Goal: Communication & Community: Answer question/provide support

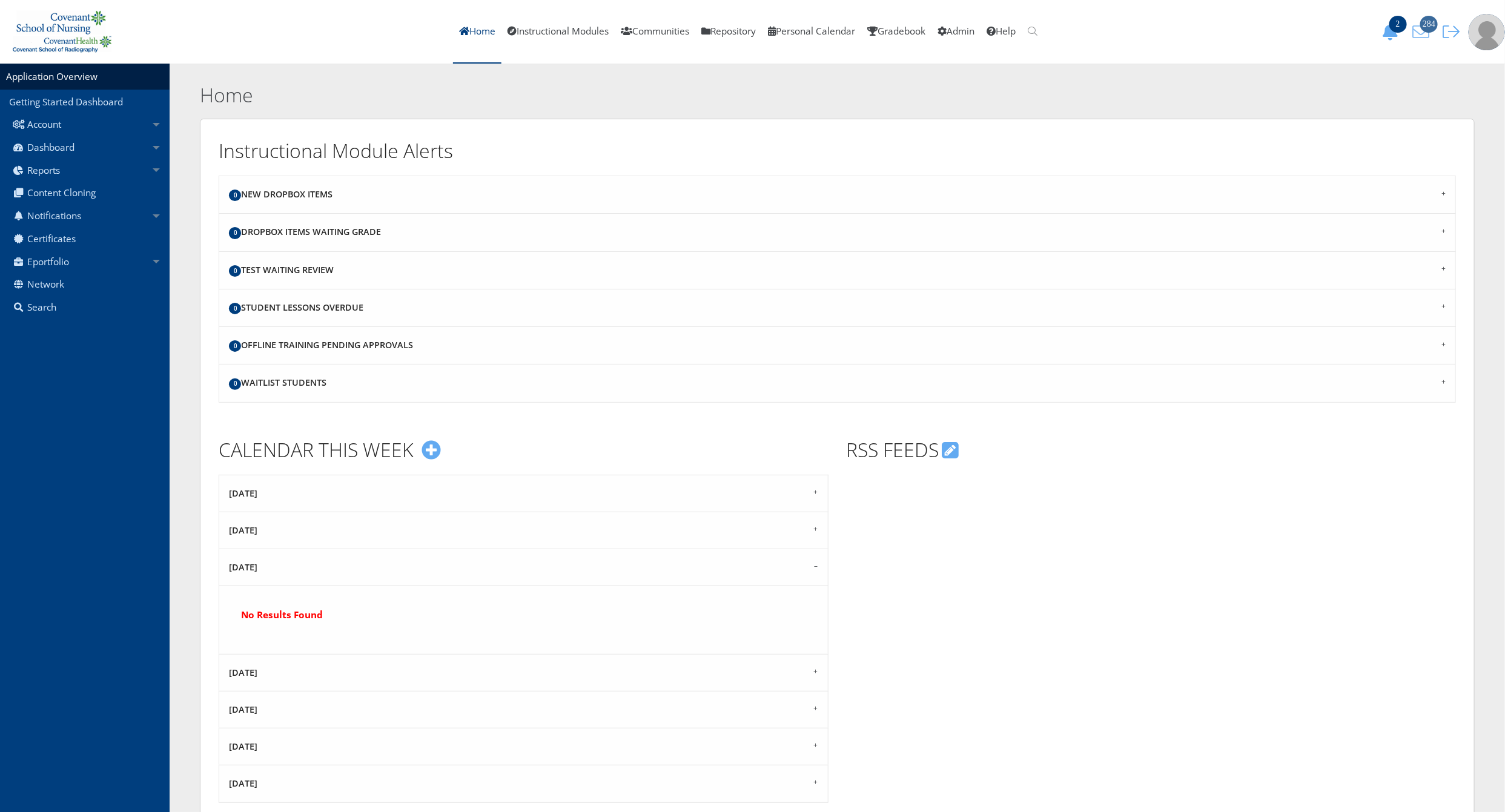
click at [1430, 33] on icon "284" at bounding box center [1421, 31] width 26 height 17
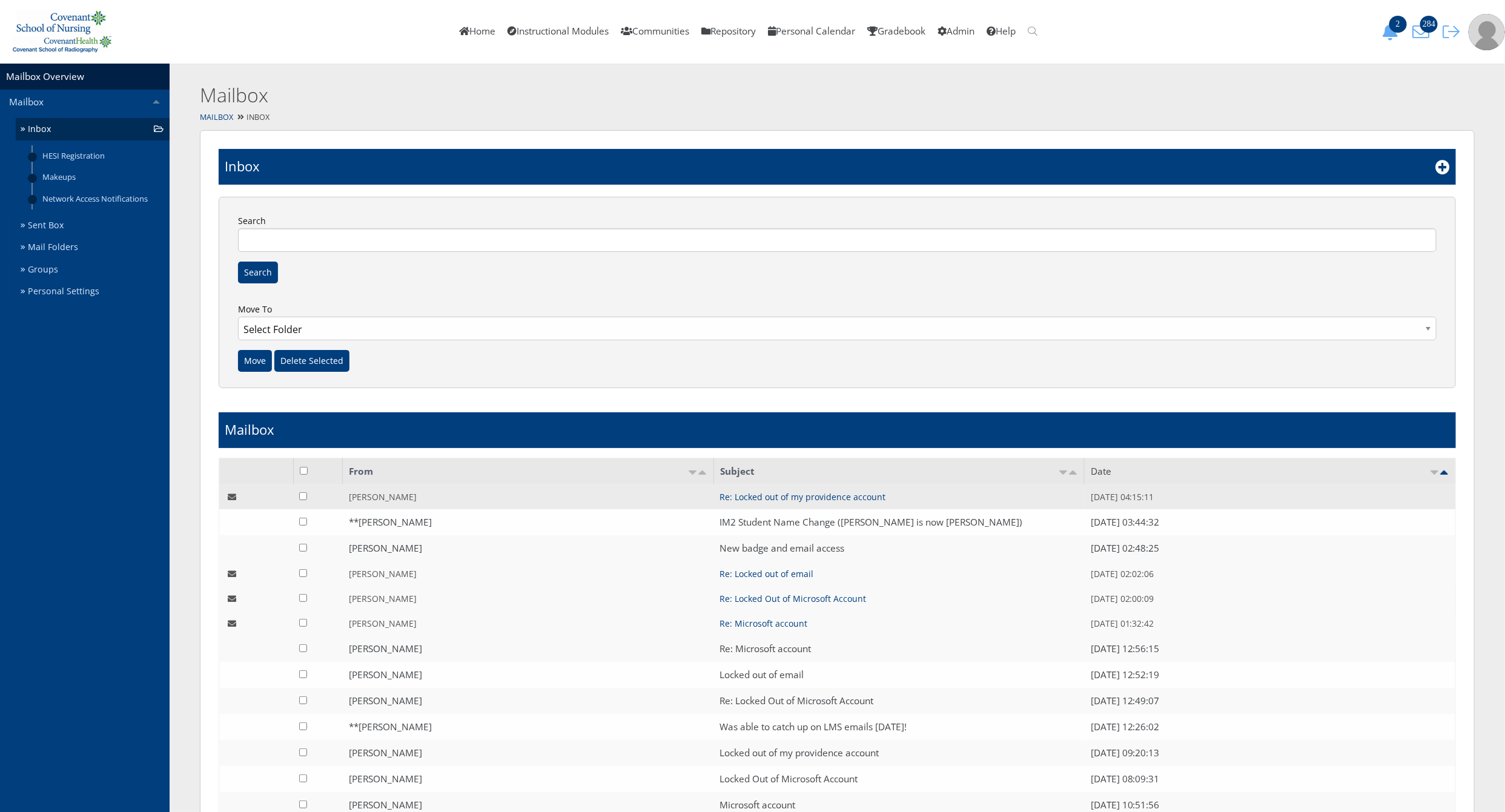
click at [861, 506] on td "Re: Locked out of my providence account" at bounding box center [899, 497] width 371 height 25
click at [856, 502] on link "Re: Locked out of my providence account" at bounding box center [802, 497] width 166 height 11
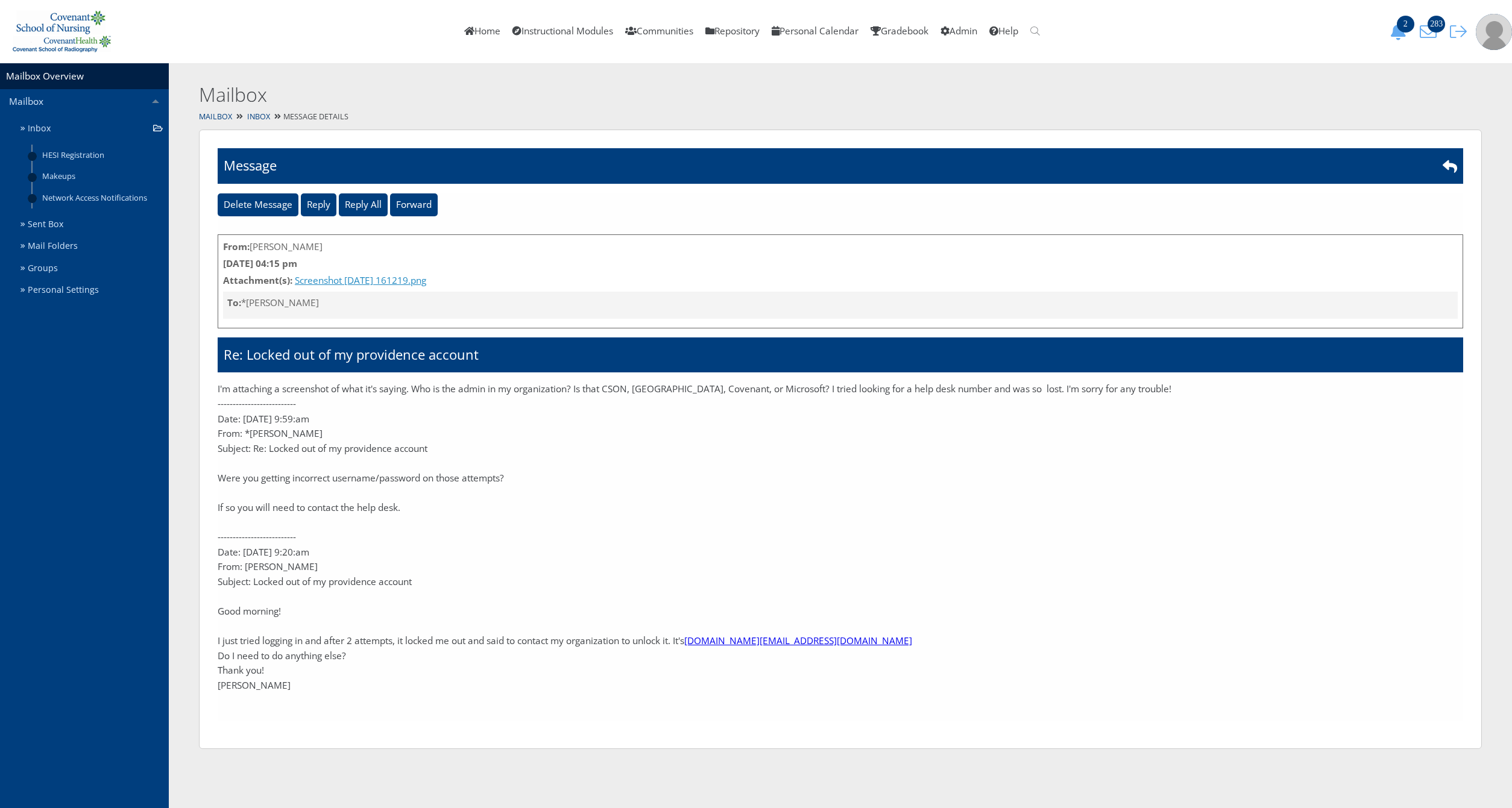
click at [373, 282] on link "Screenshot 2025-08-11 161219.png" at bounding box center [360, 280] width 131 height 14
click at [315, 203] on input "Reply" at bounding box center [319, 205] width 35 height 23
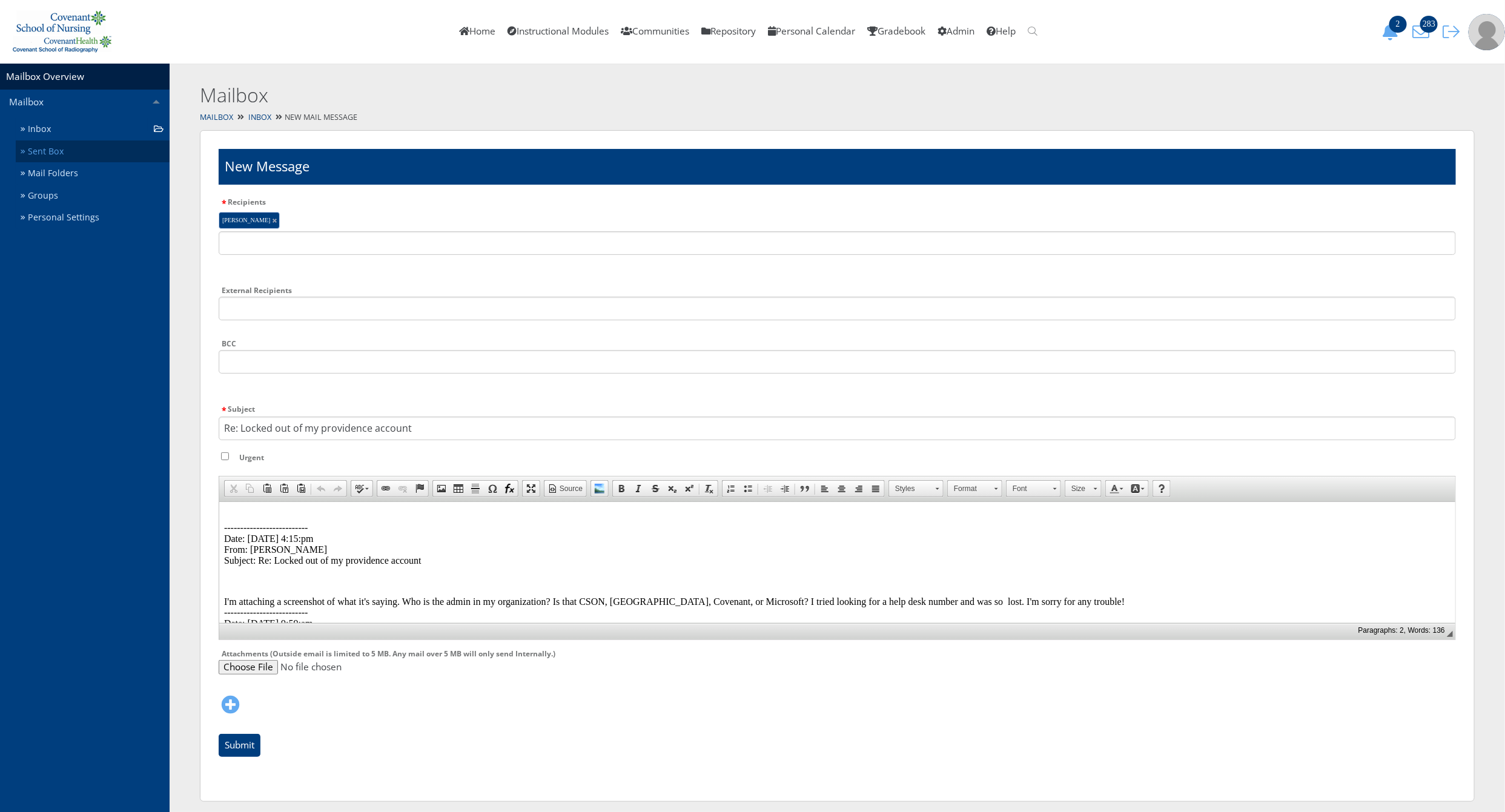
click at [59, 157] on link "Sent Box" at bounding box center [92, 152] width 154 height 23
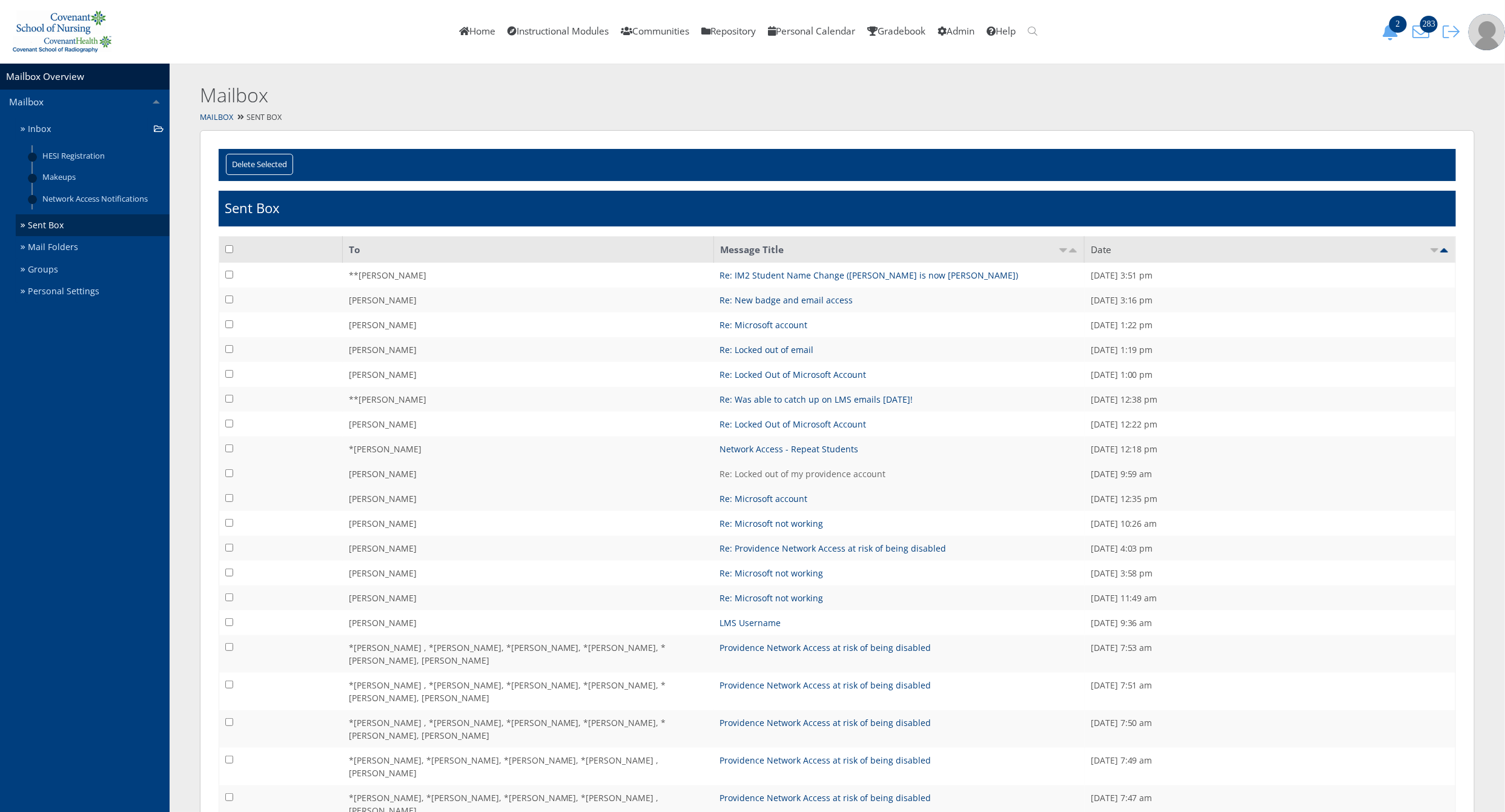
click at [801, 476] on link "Re: Locked out of my providence account" at bounding box center [802, 474] width 166 height 11
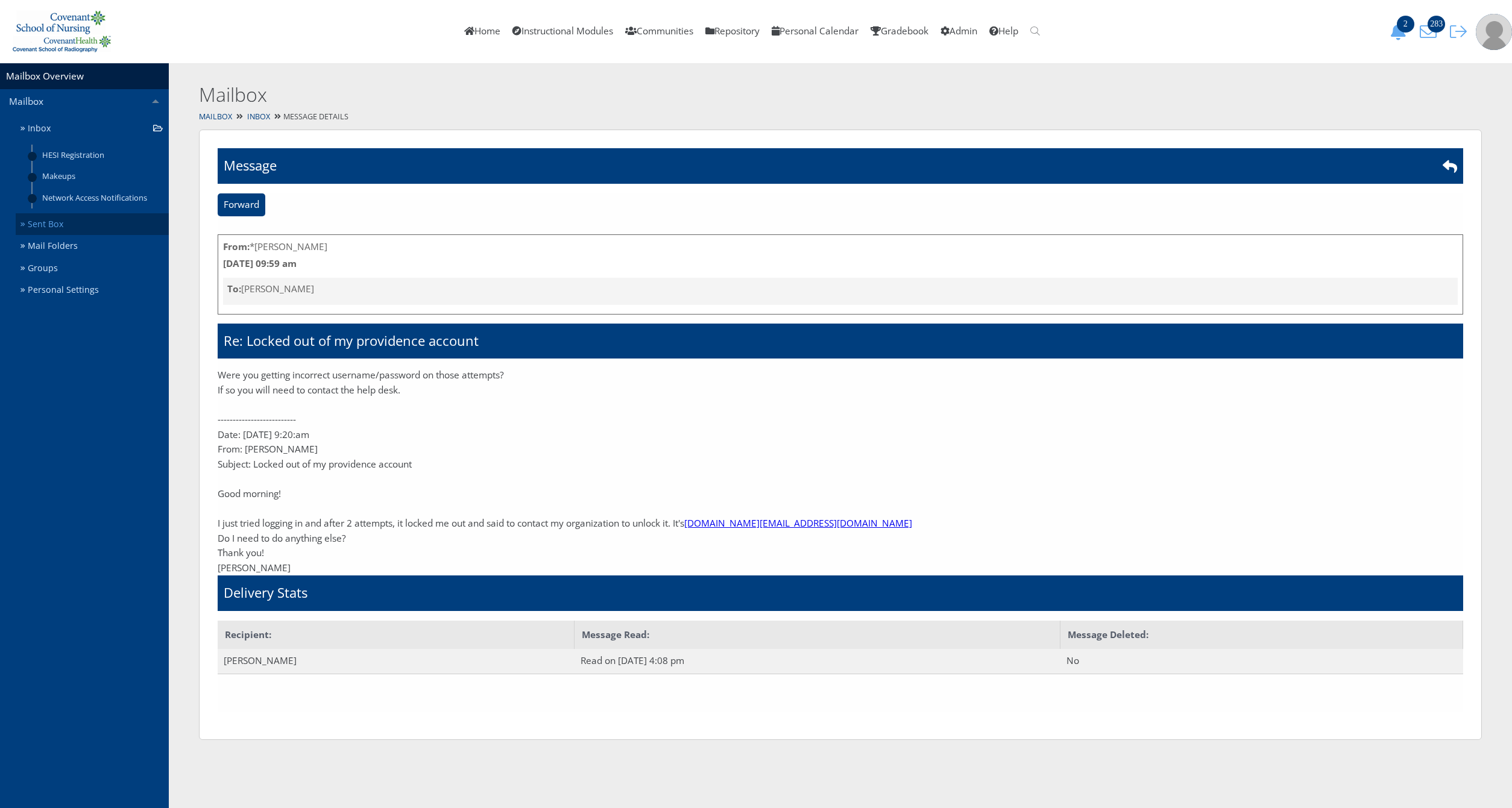
click at [62, 219] on link "Sent Box" at bounding box center [92, 225] width 153 height 22
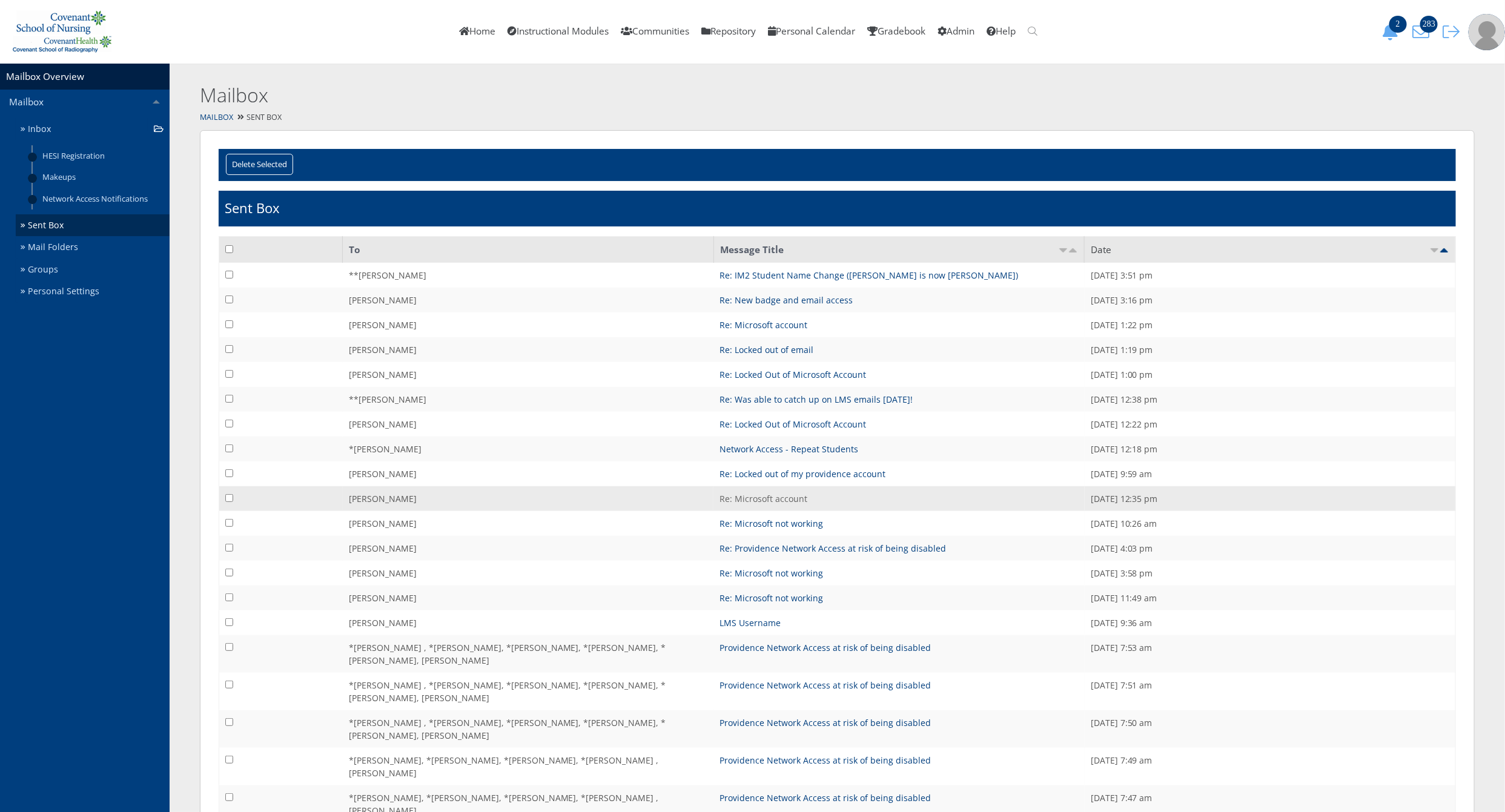
click at [757, 502] on link "Re: Microsoft account" at bounding box center [763, 498] width 88 height 11
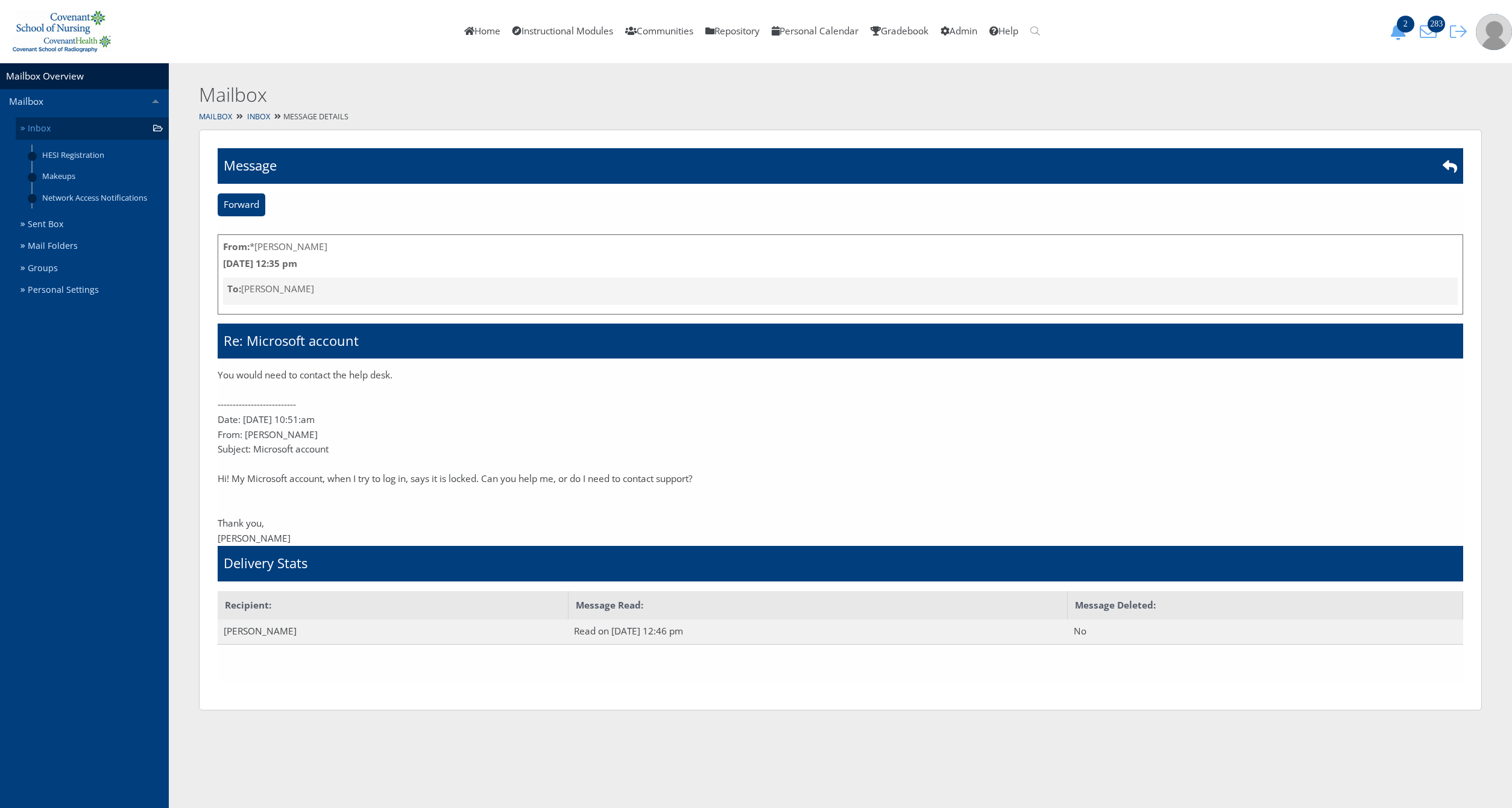
click at [70, 130] on link "Inbox" at bounding box center [92, 129] width 153 height 22
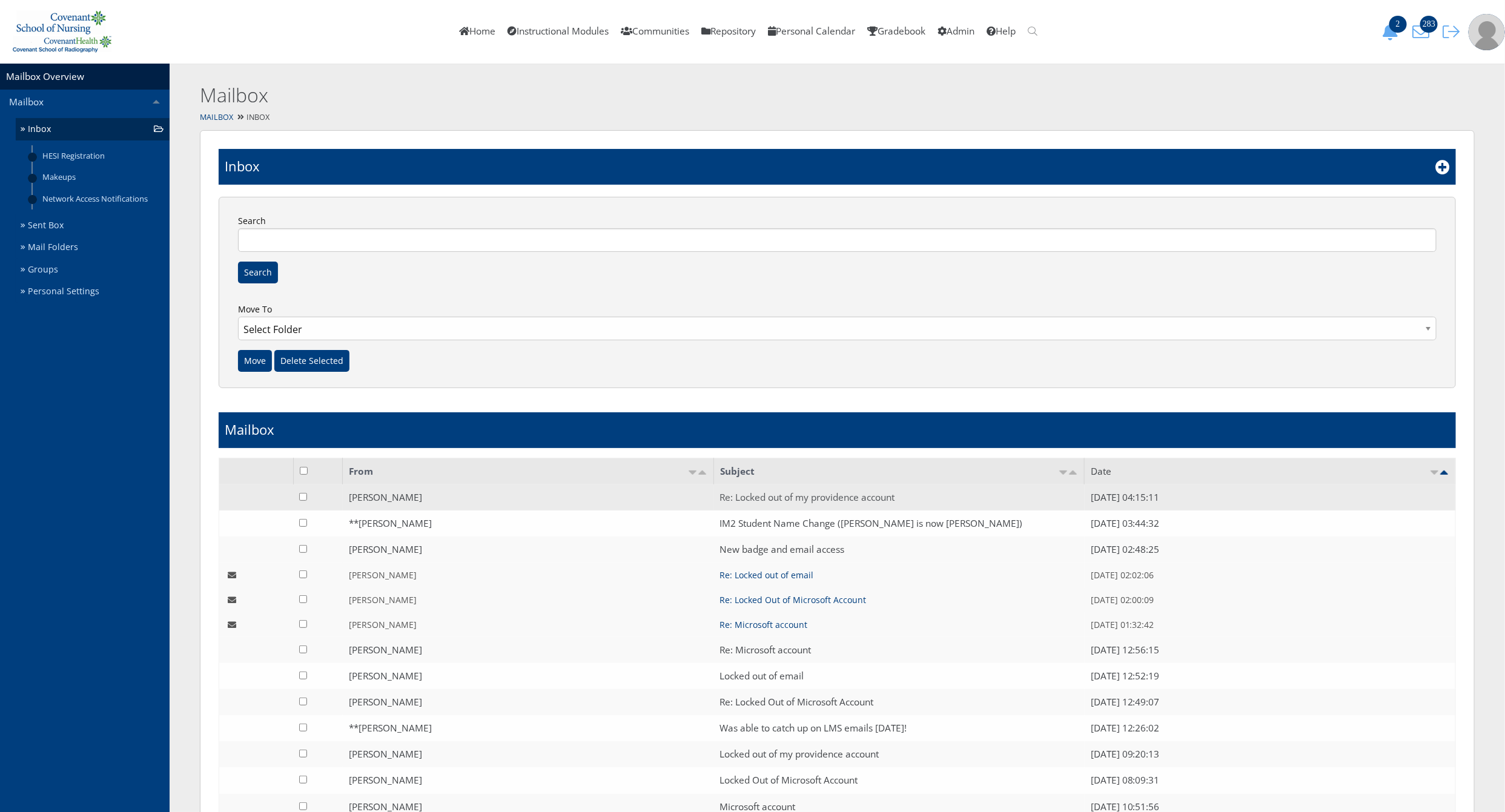
click at [835, 494] on link "Re: Locked out of my providence account" at bounding box center [807, 498] width 175 height 13
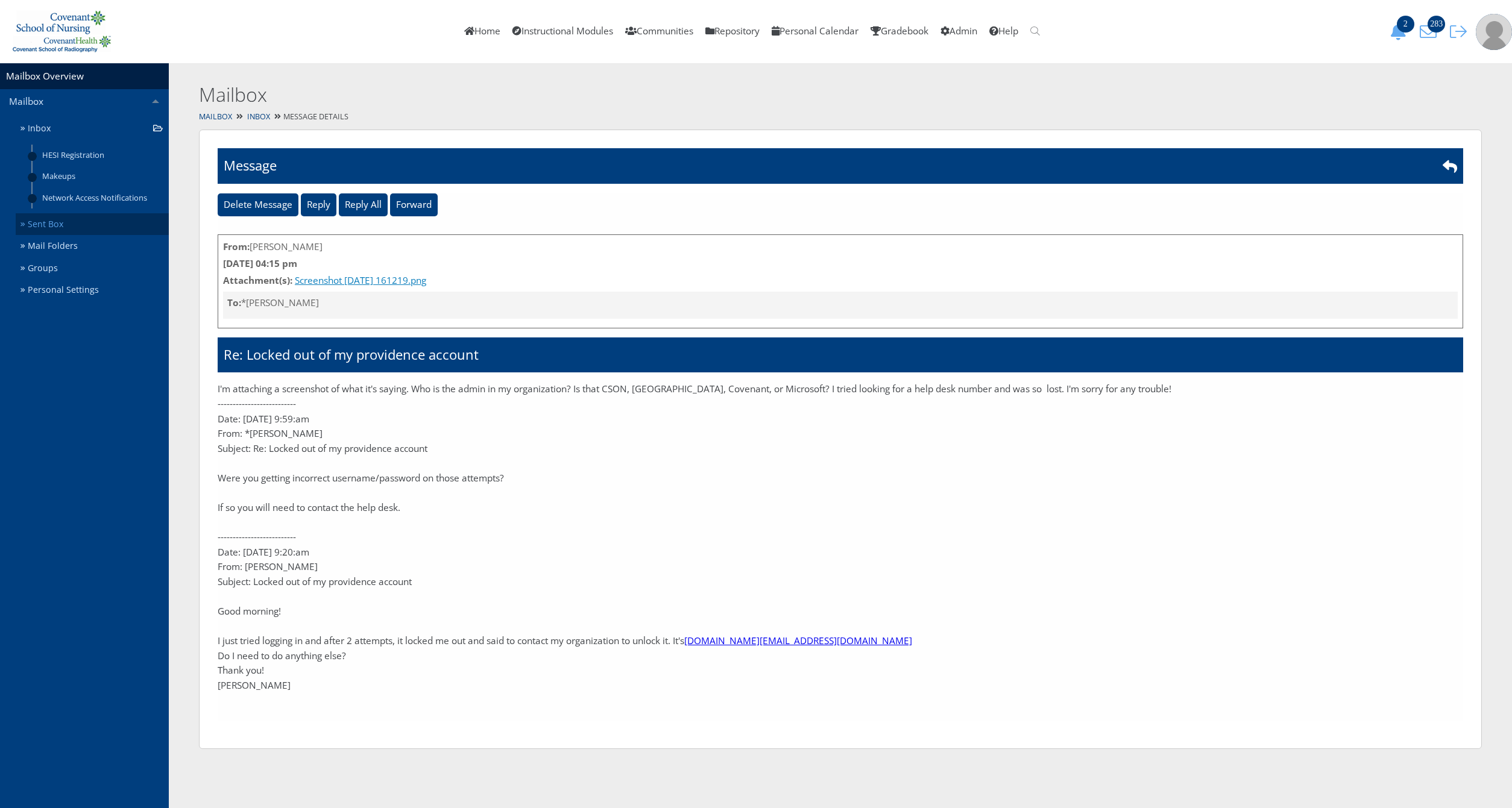
click at [62, 226] on link "Sent Box" at bounding box center [92, 225] width 153 height 22
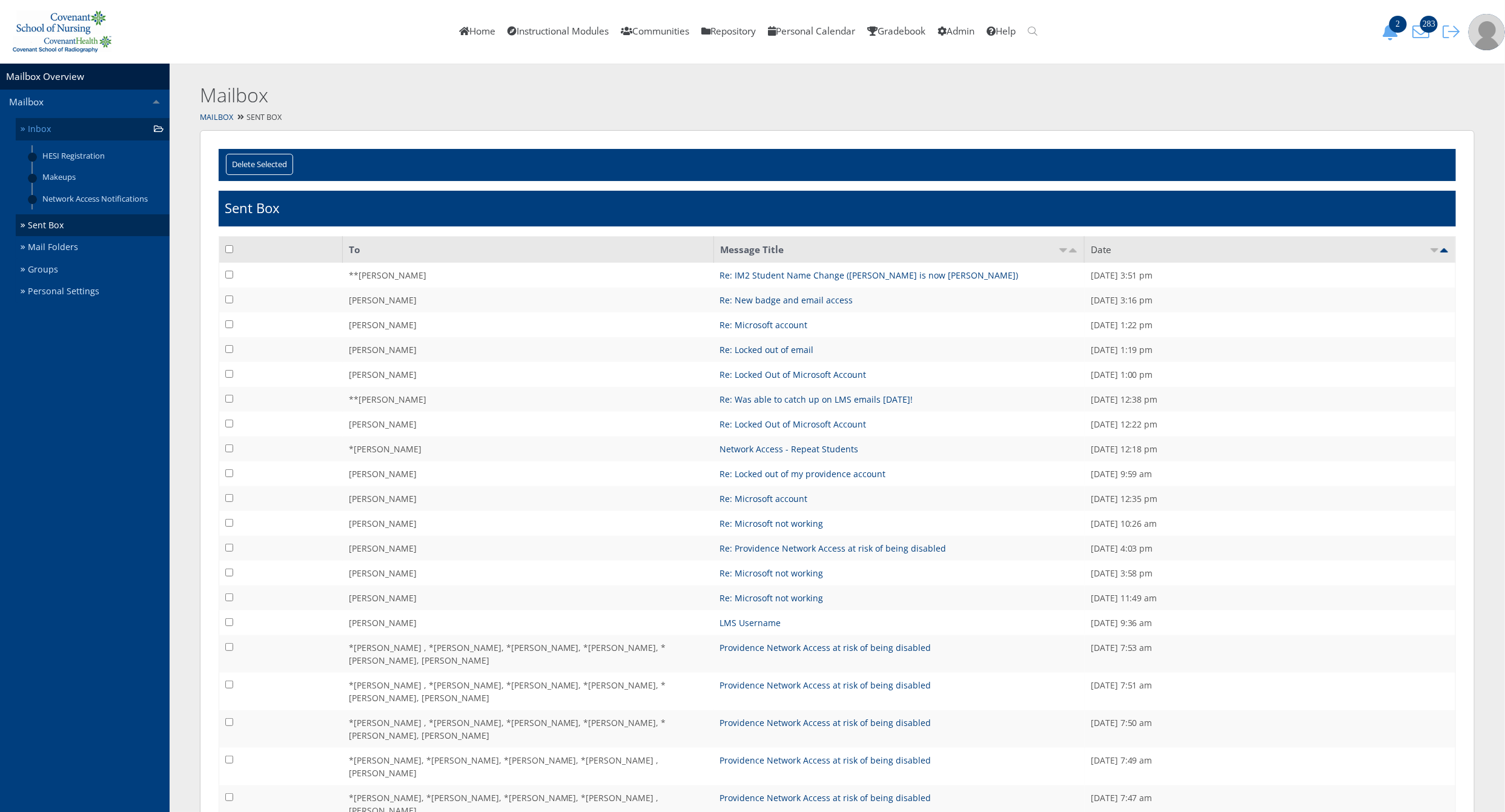
click at [72, 127] on link "Inbox" at bounding box center [92, 129] width 154 height 23
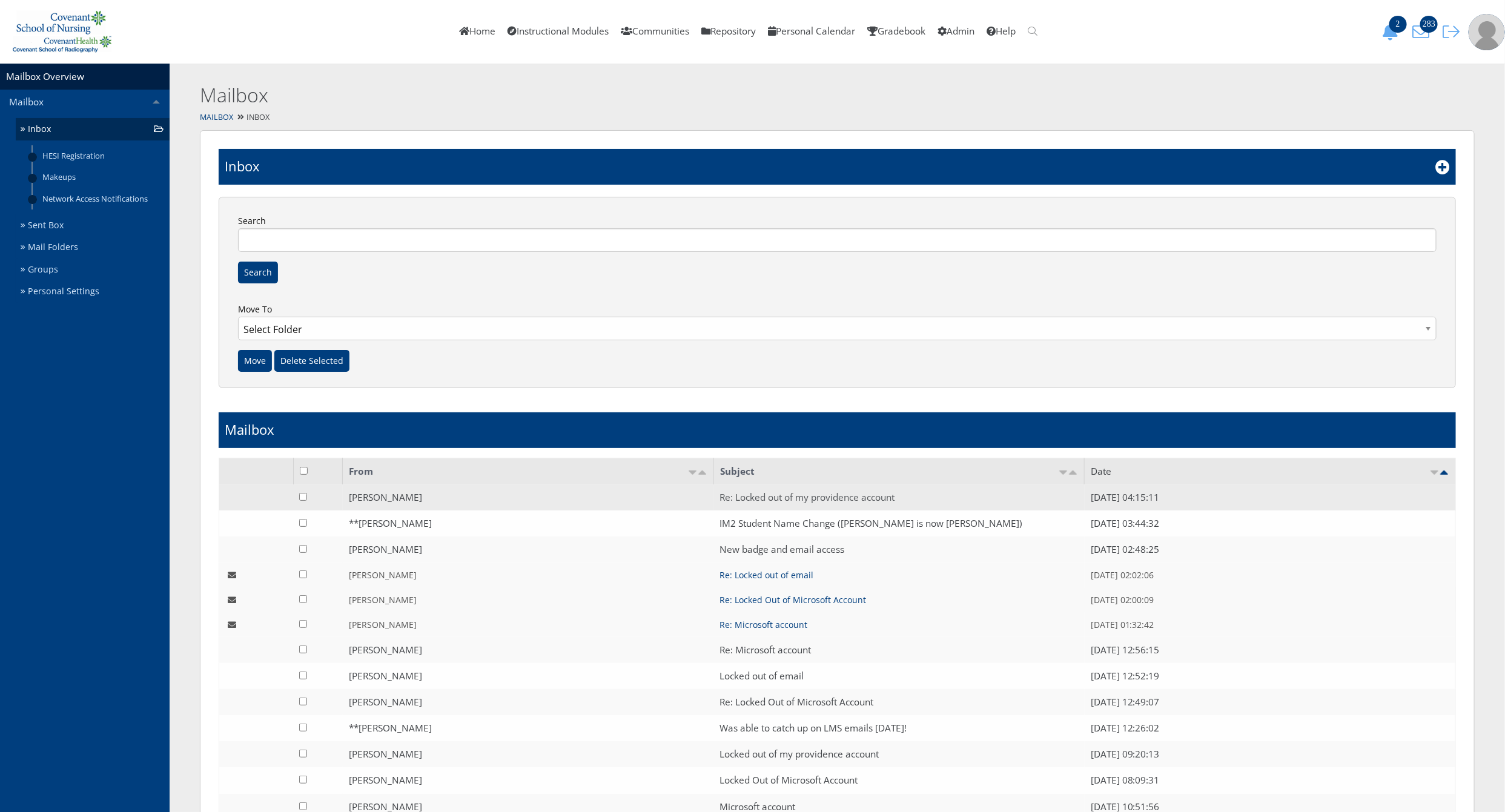
click at [752, 491] on link "Re: Locked out of my providence account" at bounding box center [807, 498] width 175 height 13
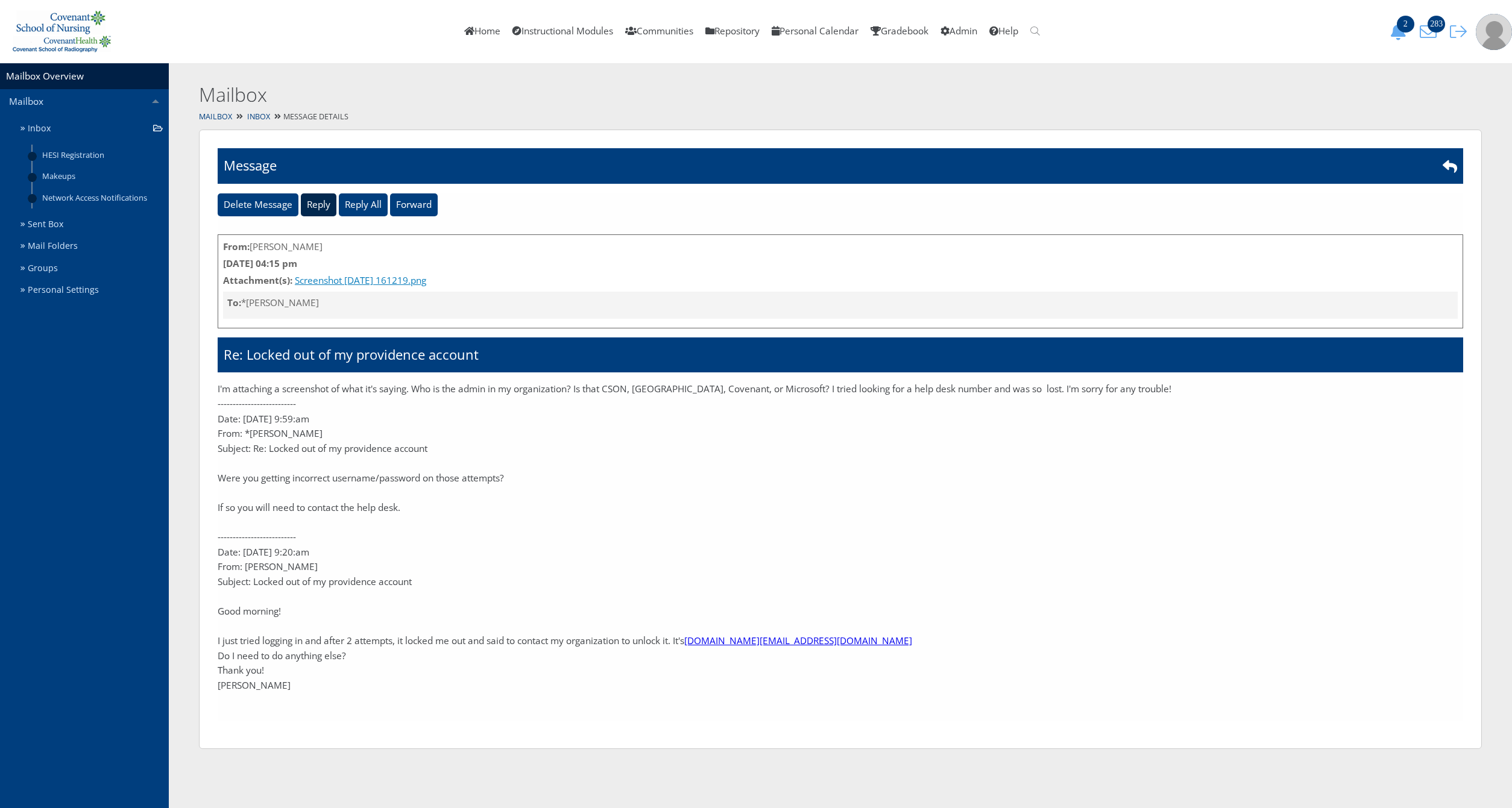
click at [319, 215] on input "Reply" at bounding box center [319, 205] width 35 height 23
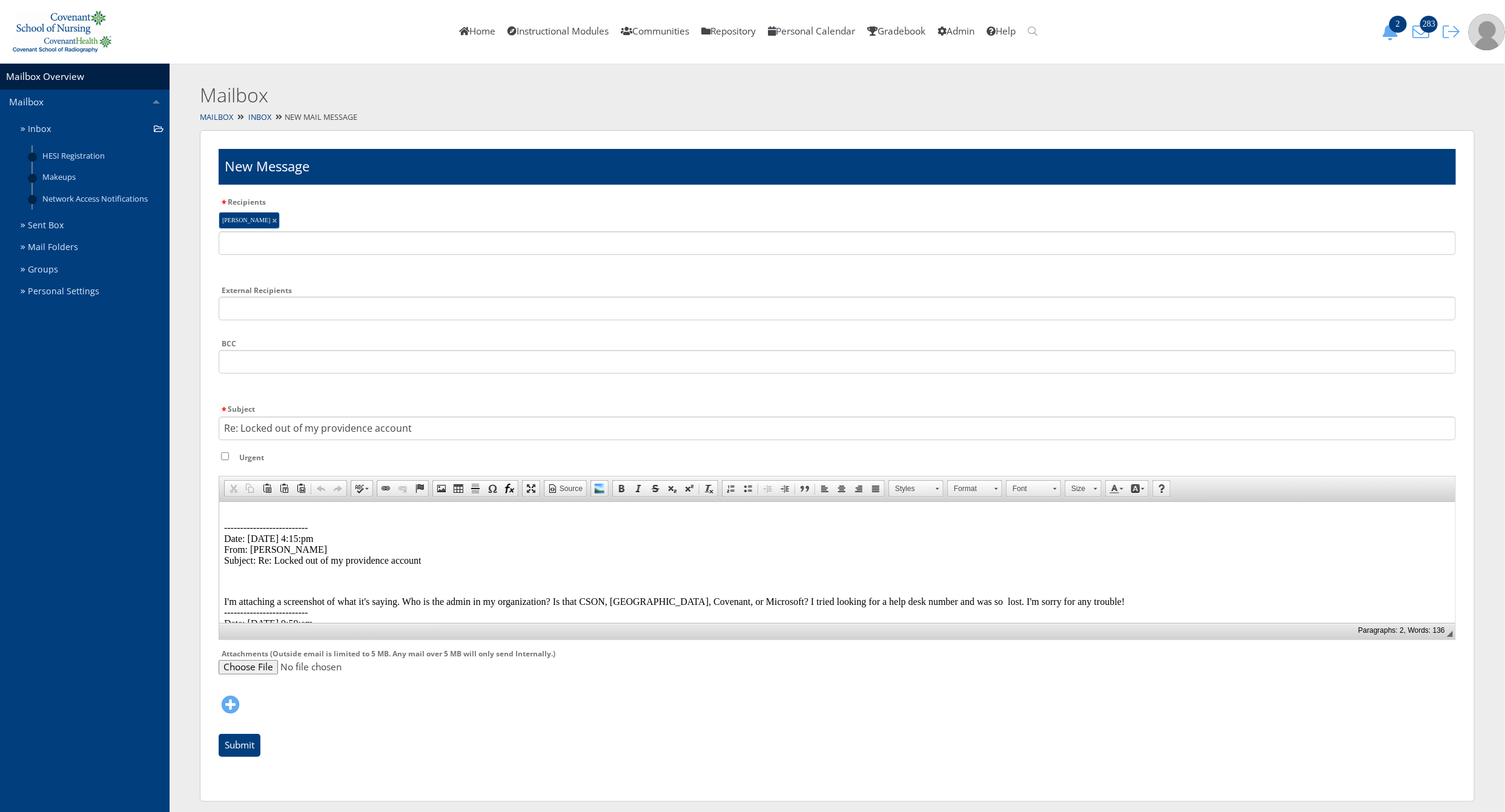
click at [248, 511] on p "-------------------------- Date: 08/11/2025 4:15:pm From: Stefanie Black Subjec…" at bounding box center [836, 539] width 1226 height 55
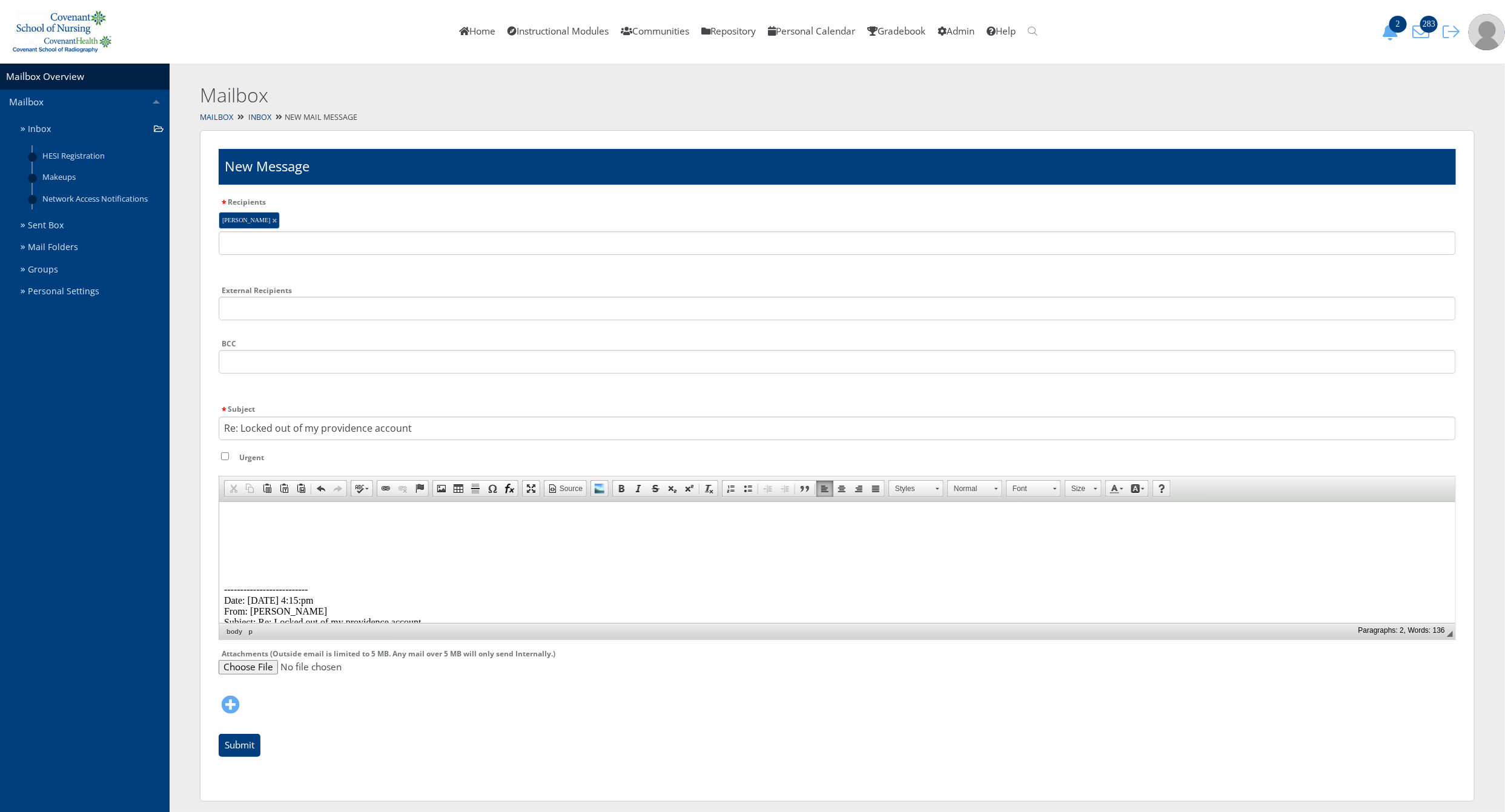
click at [248, 511] on p at bounding box center [836, 517] width 1226 height 11
click at [605, 487] on span at bounding box center [600, 489] width 10 height 10
click at [233, 521] on img at bounding box center [228, 516] width 10 height 10
click at [283, 578] on span "Image Properties" at bounding box center [307, 576] width 68 height 15
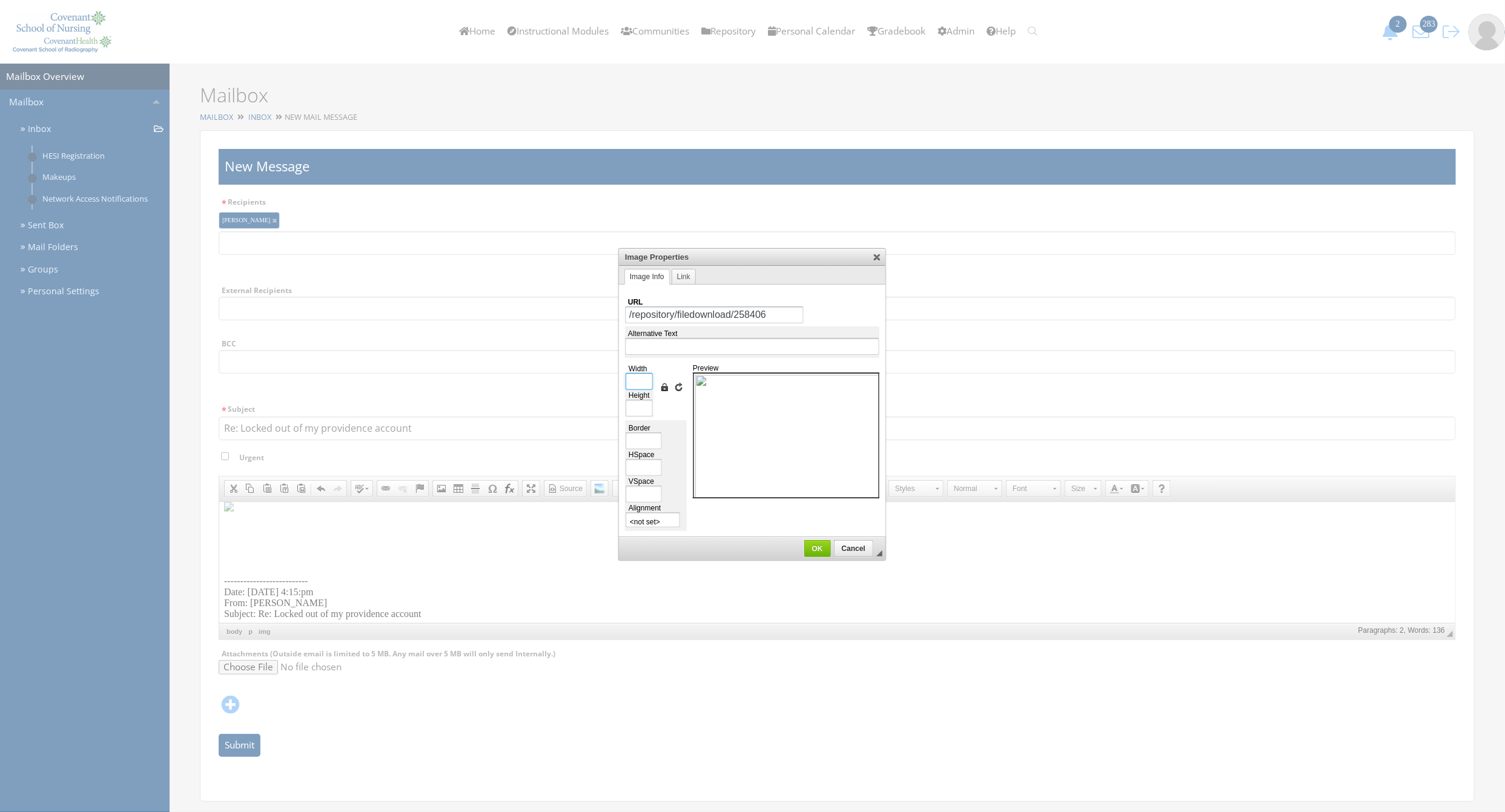
click at [645, 389] on input "Width" at bounding box center [639, 381] width 27 height 17
type input "5"
type input "6"
type input "50"
type input "65"
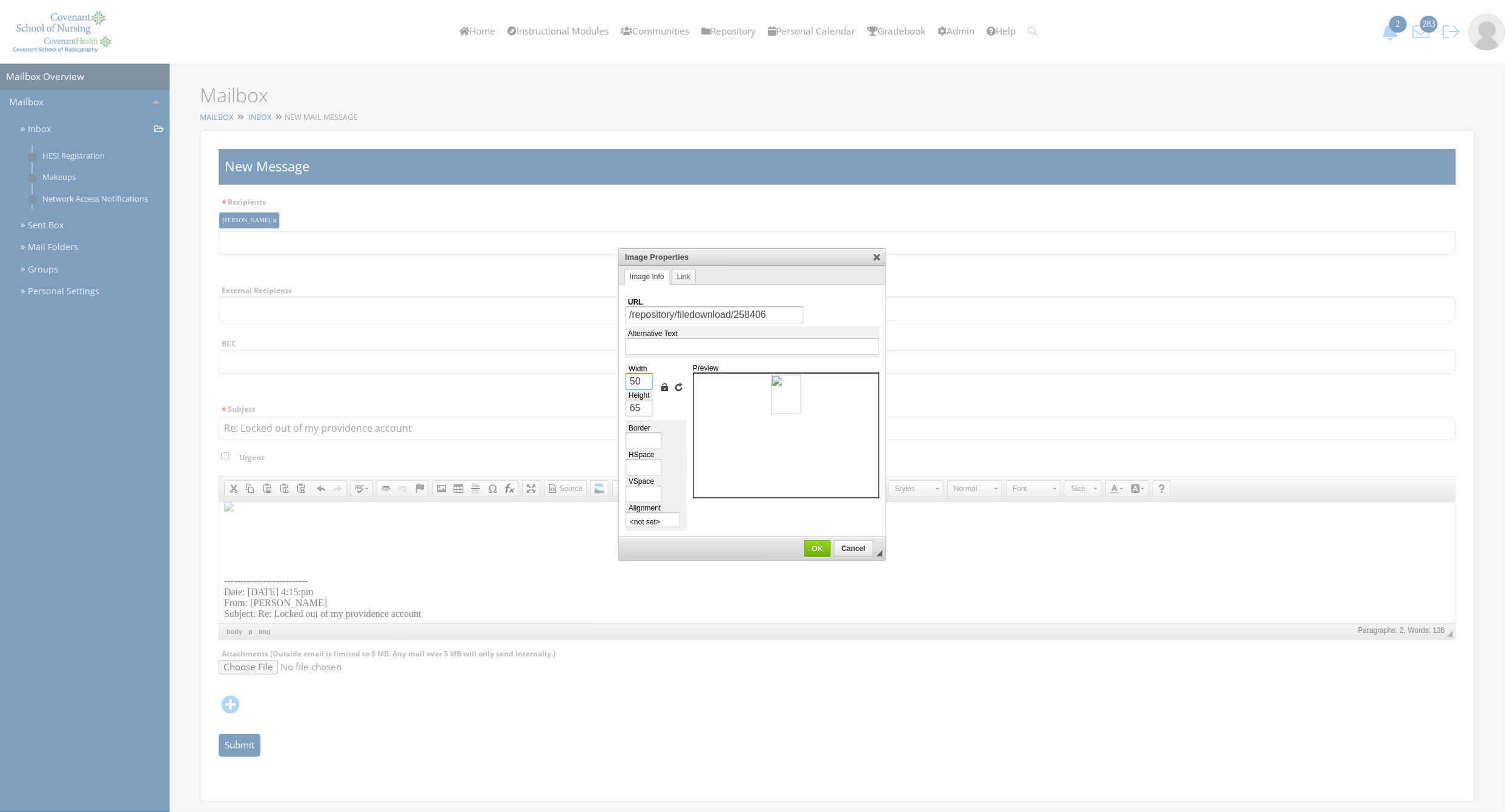
type input "500"
type input "647"
type input "500"
click at [820, 543] on link "OK" at bounding box center [817, 548] width 27 height 17
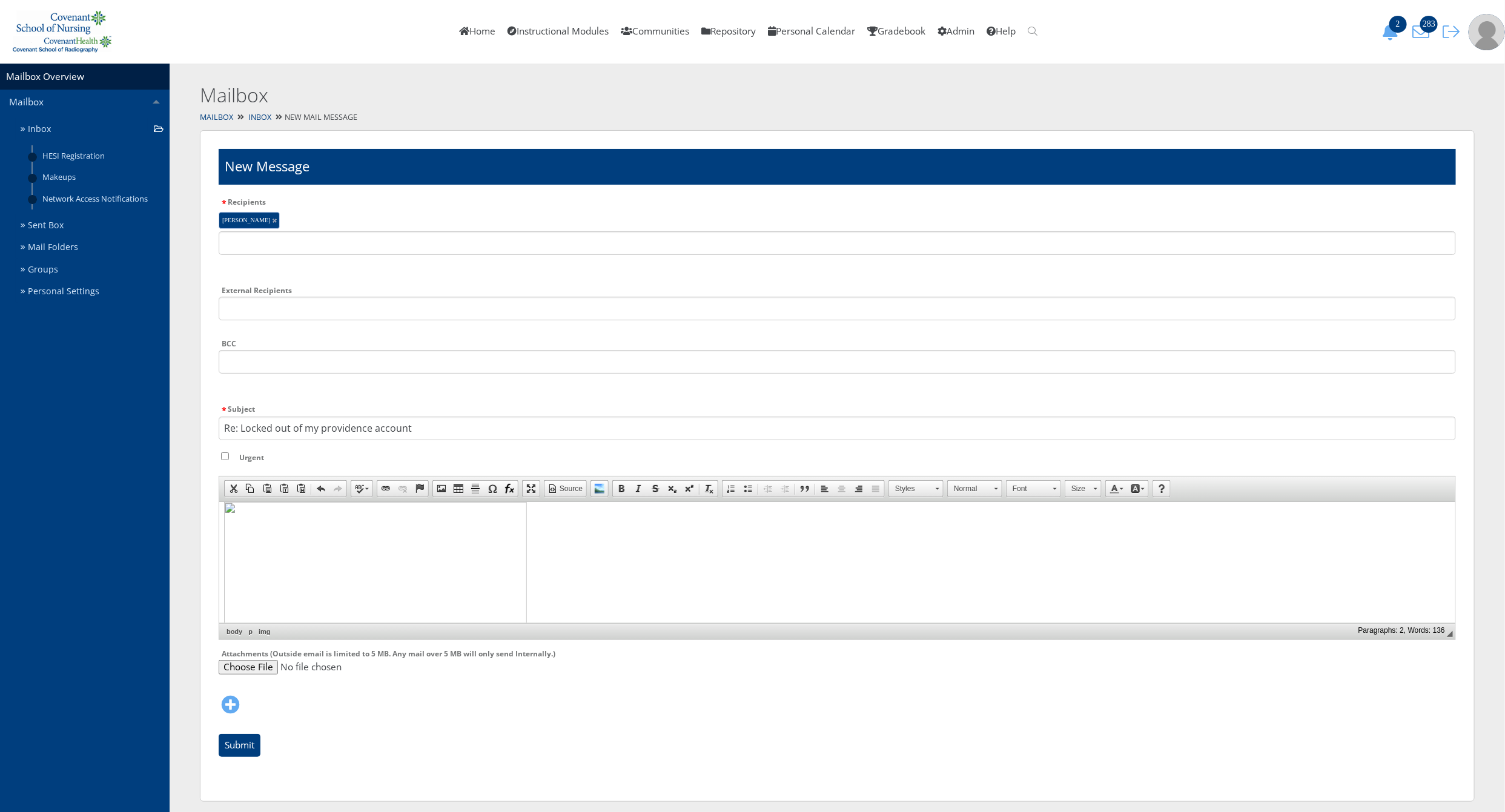
click at [583, 550] on p at bounding box center [836, 699] width 1226 height 394
click at [524, 514] on p "All of that info is in the CSON Ed Tech Hub, along with the flyer below." at bounding box center [836, 517] width 1226 height 11
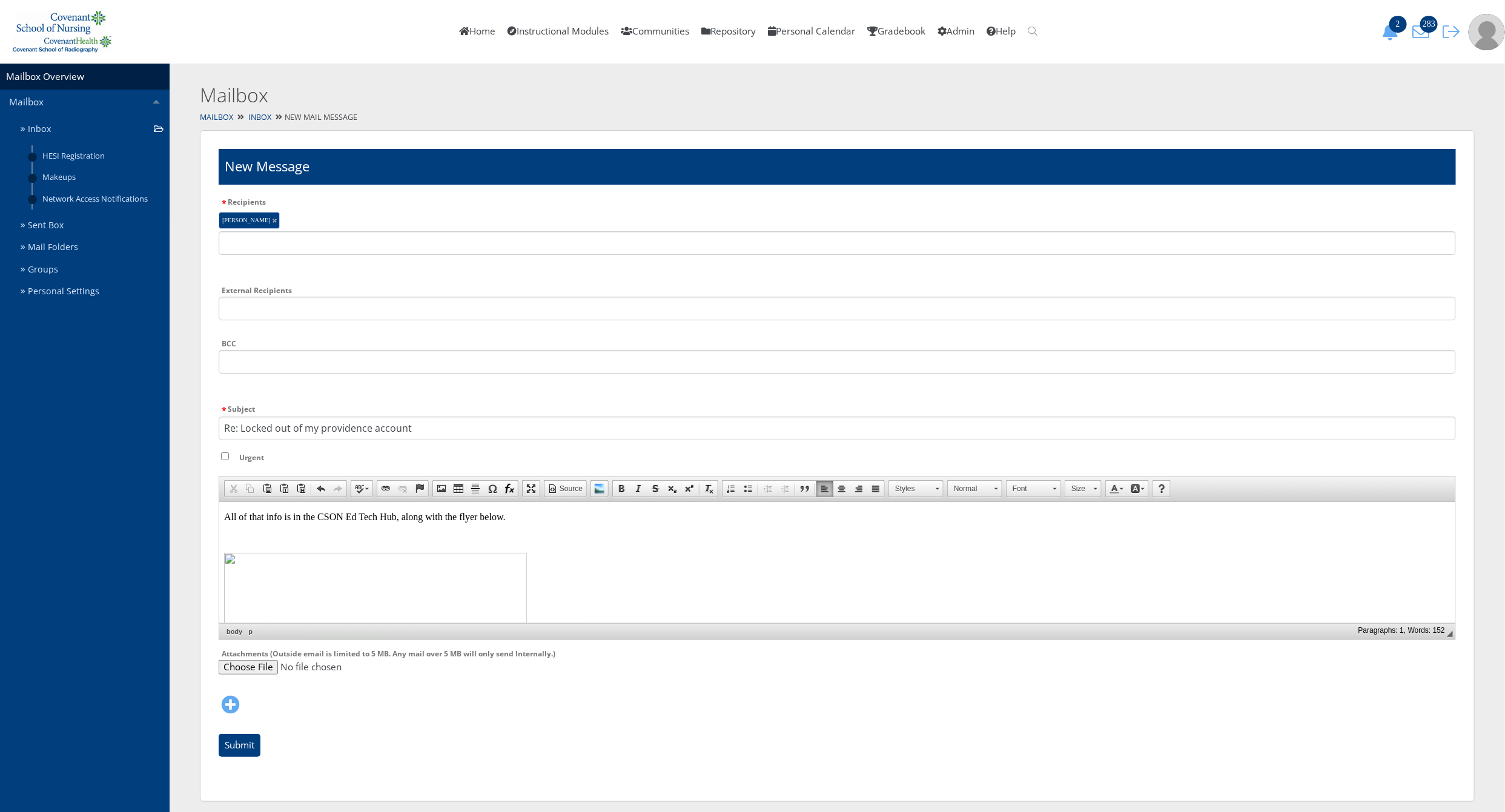
drag, startPoint x: 506, startPoint y: 516, endPoint x: 402, endPoint y: 515, distance: 104.0
click at [402, 515] on p "All of that info is in the CSON Ed Tech Hub, along with the flyer below." at bounding box center [836, 517] width 1226 height 11
drag, startPoint x: 514, startPoint y: 515, endPoint x: 406, endPoint y: 517, distance: 108.0
click at [406, 517] on p "All of that info is in the CSON Ed Tech Hub, along with the flyer below." at bounding box center [836, 517] width 1226 height 11
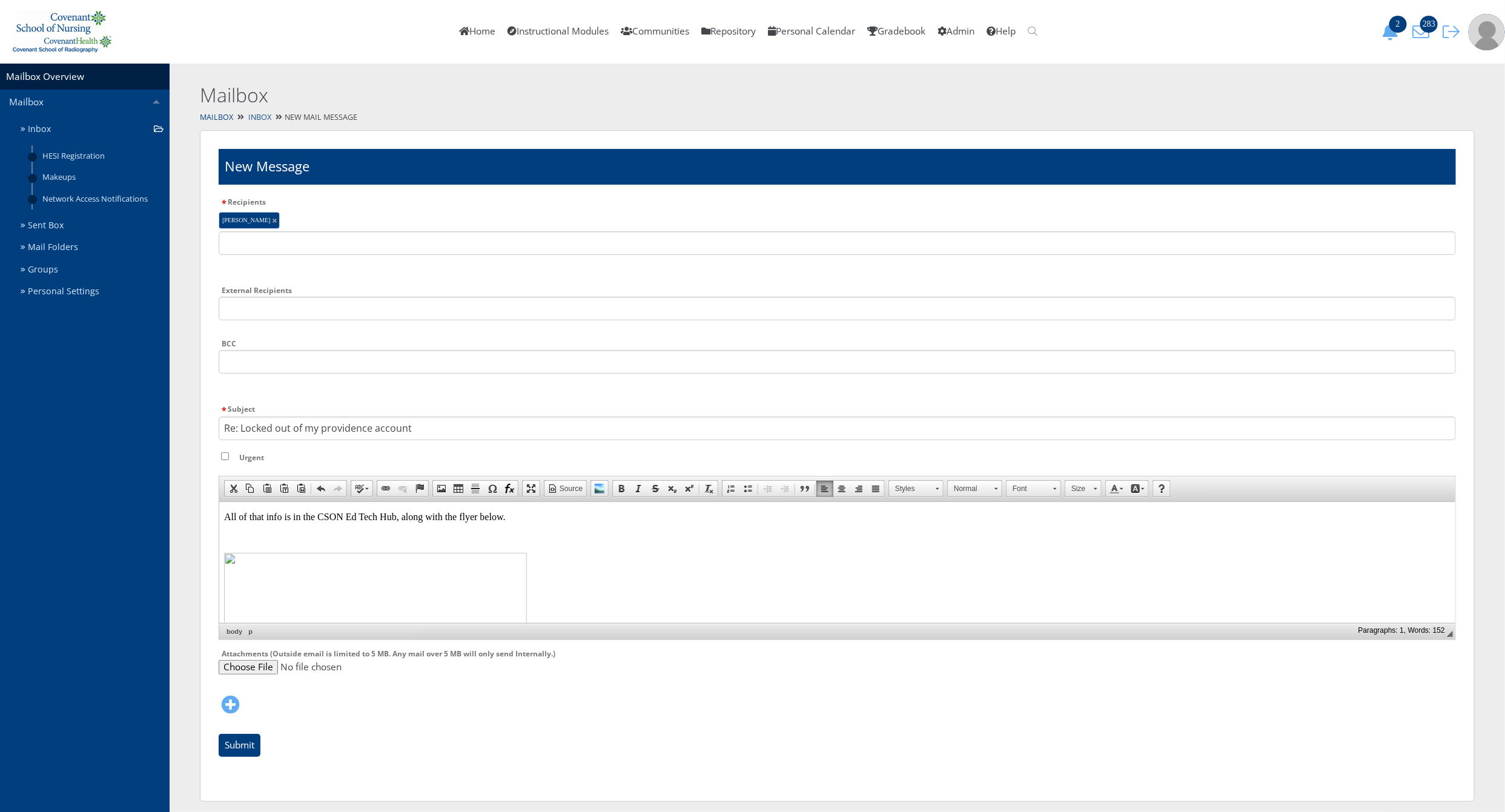
click at [264, 114] on link "Inbox" at bounding box center [260, 117] width 23 height 10
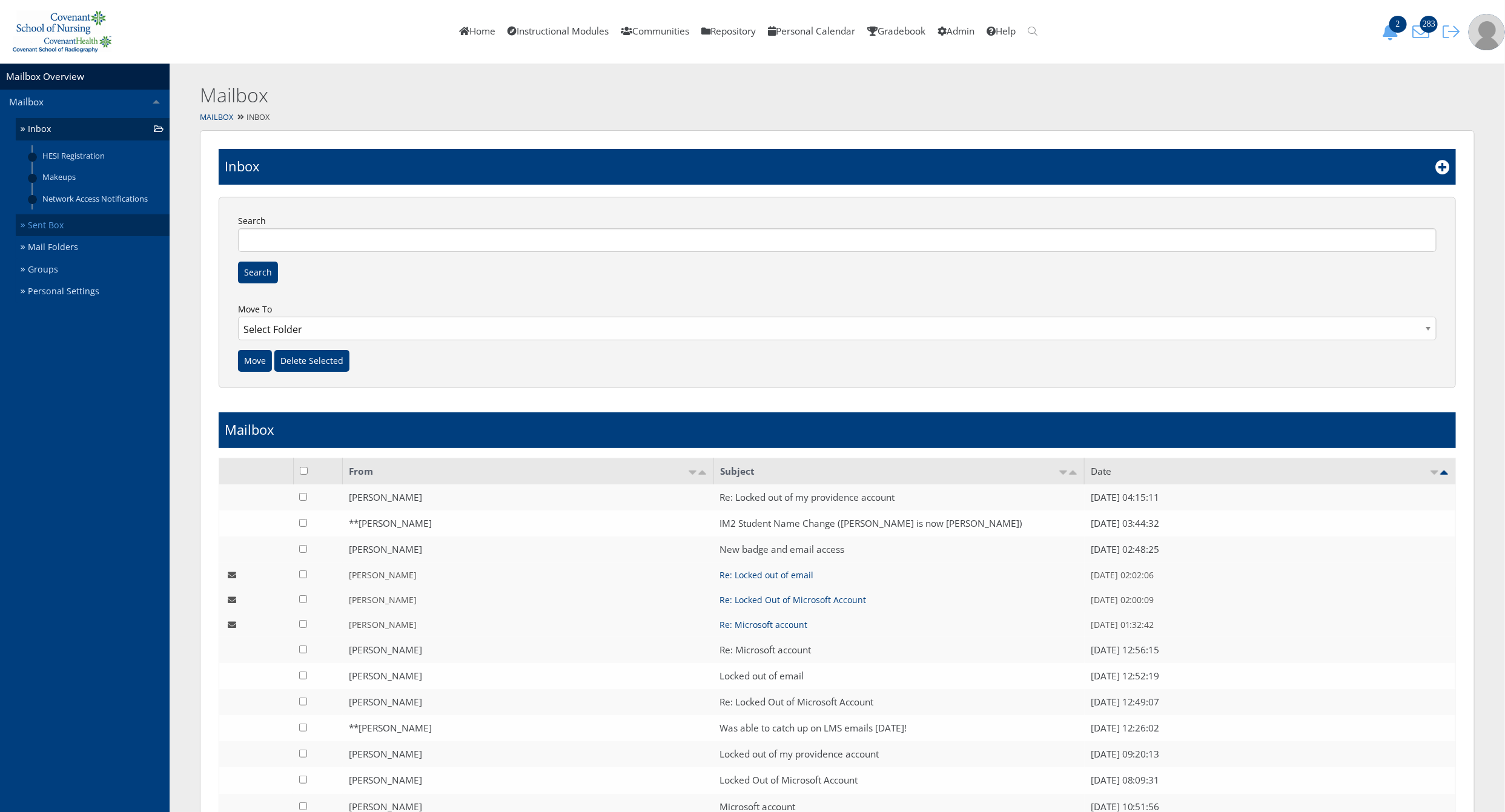
click at [68, 227] on link "Sent Box" at bounding box center [92, 226] width 154 height 23
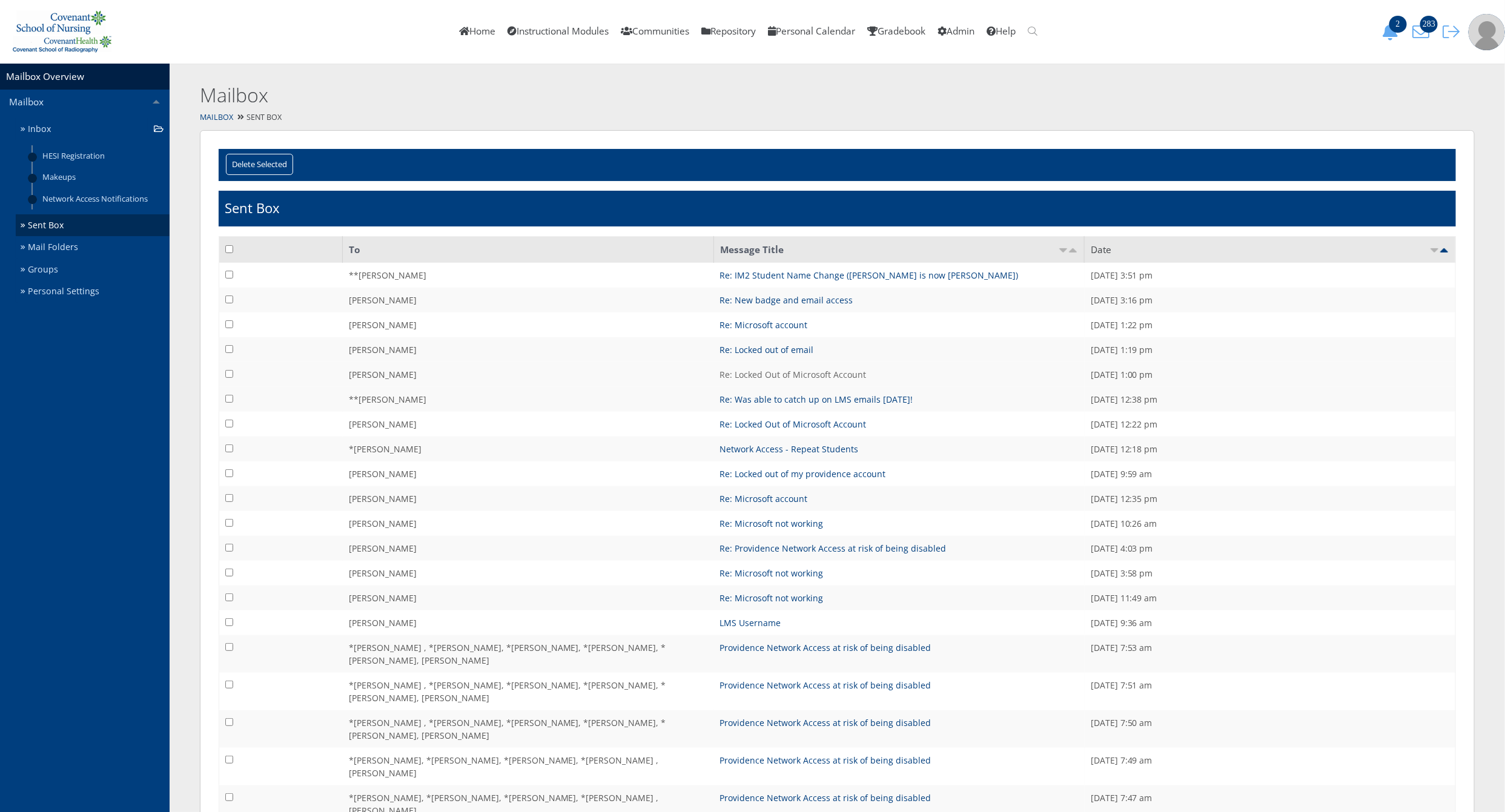
click at [777, 376] on link "Re: Locked Out of Microsoft Account" at bounding box center [793, 375] width 146 height 11
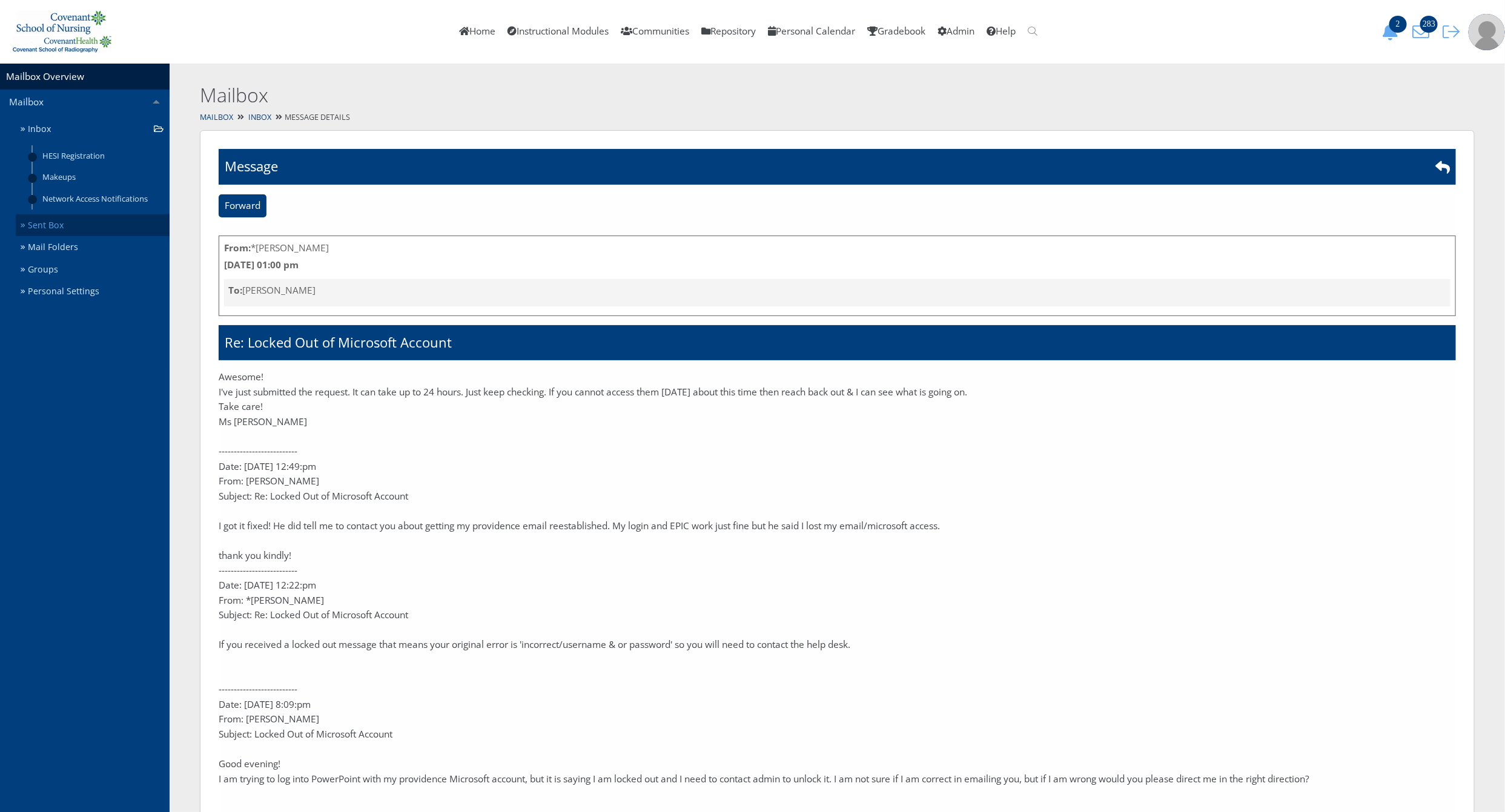
click at [68, 219] on link "Sent Box" at bounding box center [92, 226] width 154 height 23
click at [92, 133] on link "Inbox" at bounding box center [92, 129] width 154 height 23
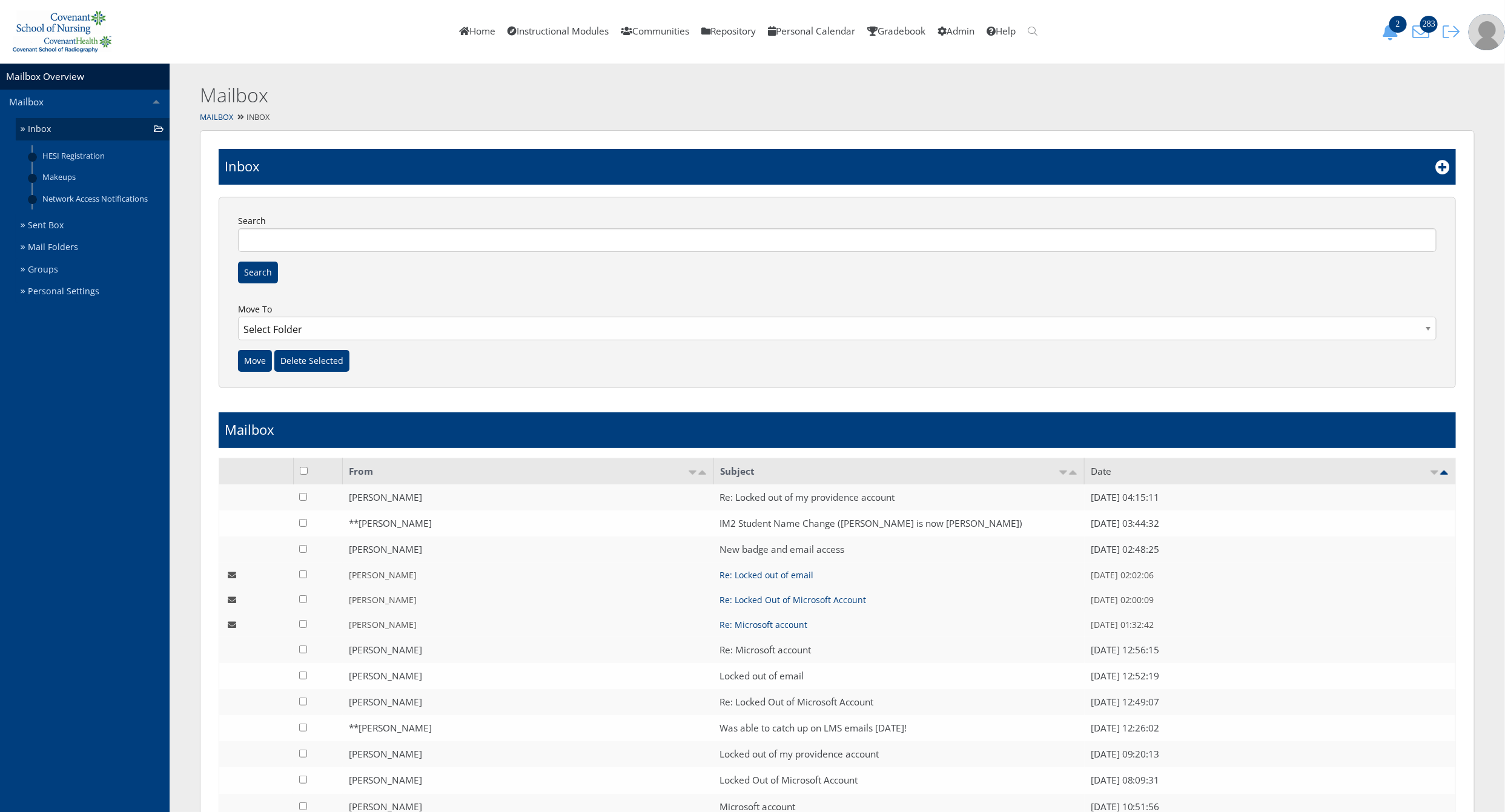
click at [64, 129] on link "Inbox" at bounding box center [92, 129] width 154 height 23
